Goal: Information Seeking & Learning: Learn about a topic

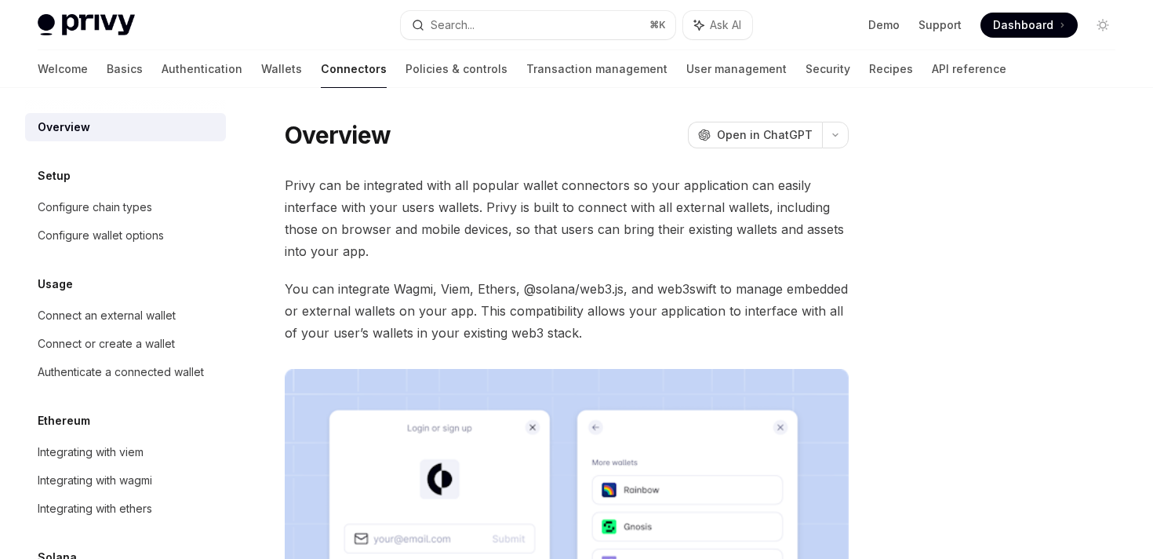
click at [480, 239] on span "Privy can be integrated with all popular wallet connectors so your application …" at bounding box center [567, 218] width 564 height 88
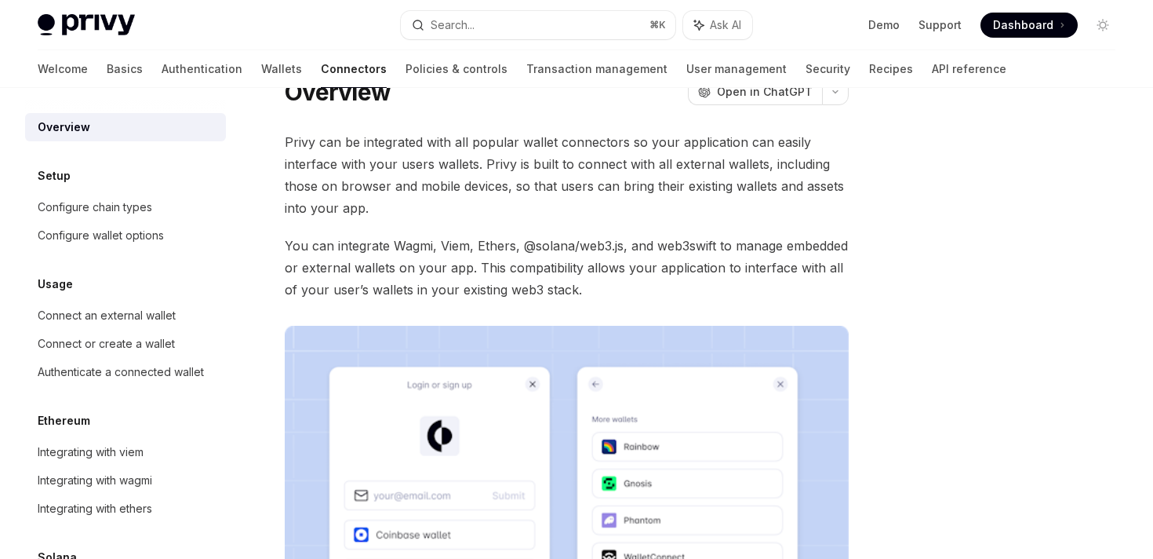
scroll to position [53, 0]
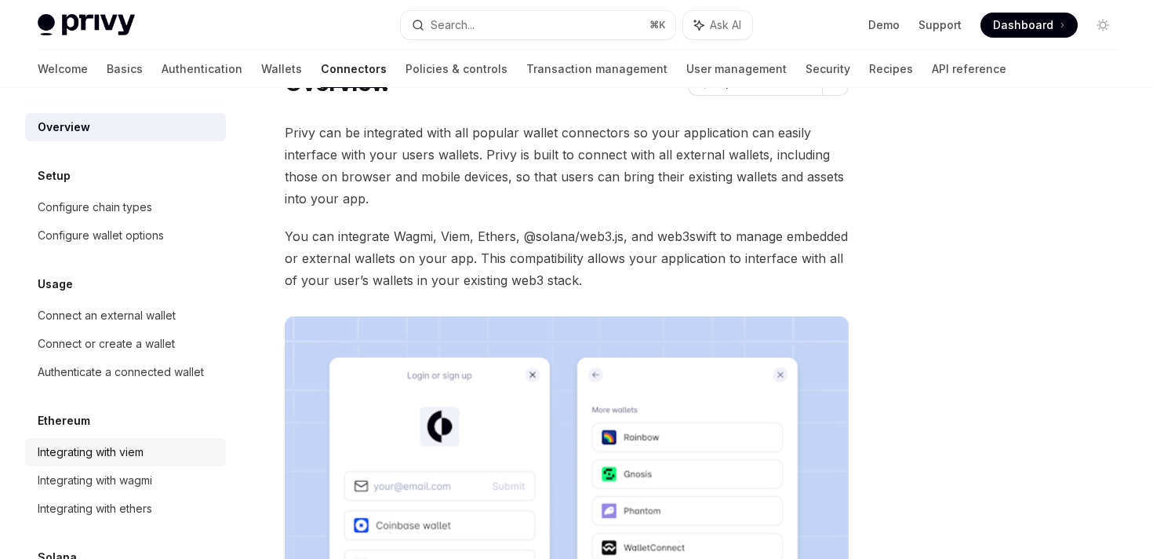
click at [98, 455] on div "Integrating with viem" at bounding box center [91, 452] width 106 height 19
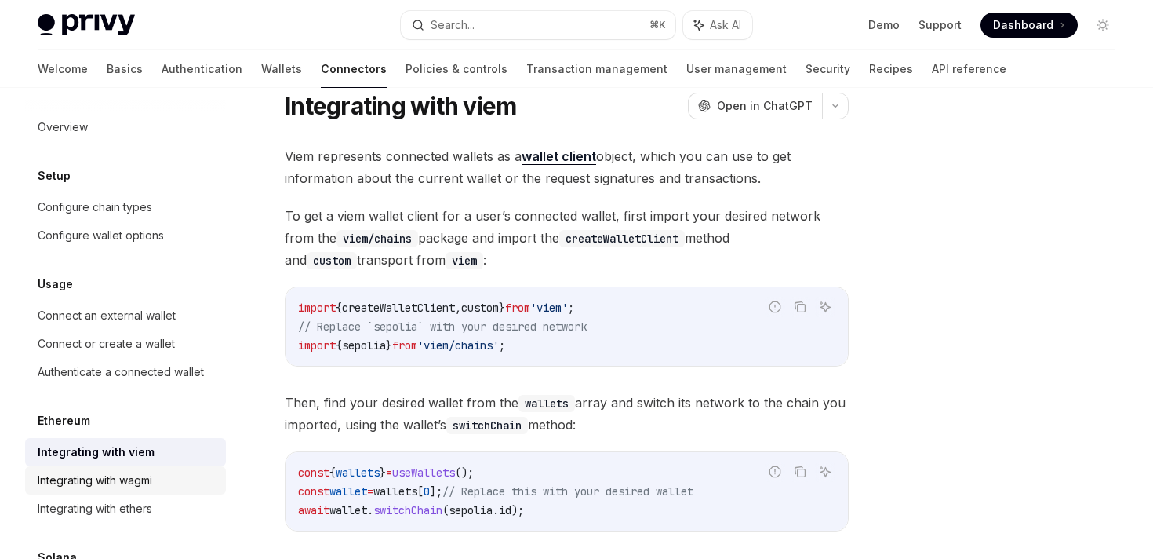
click at [100, 479] on div "Integrating with wagmi" at bounding box center [95, 480] width 115 height 19
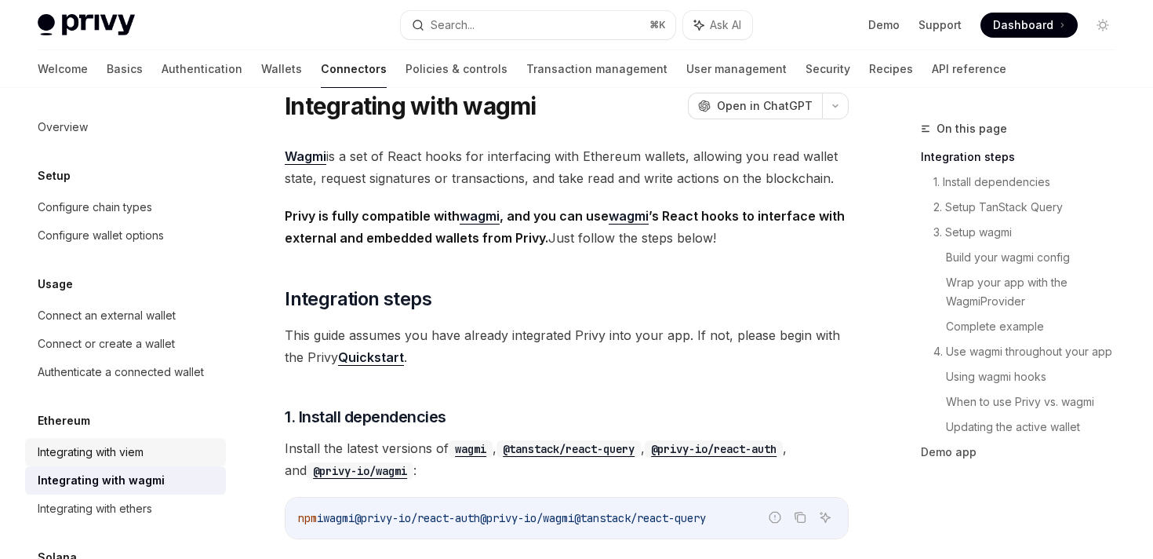
click at [116, 459] on div "Integrating with viem" at bounding box center [91, 452] width 106 height 19
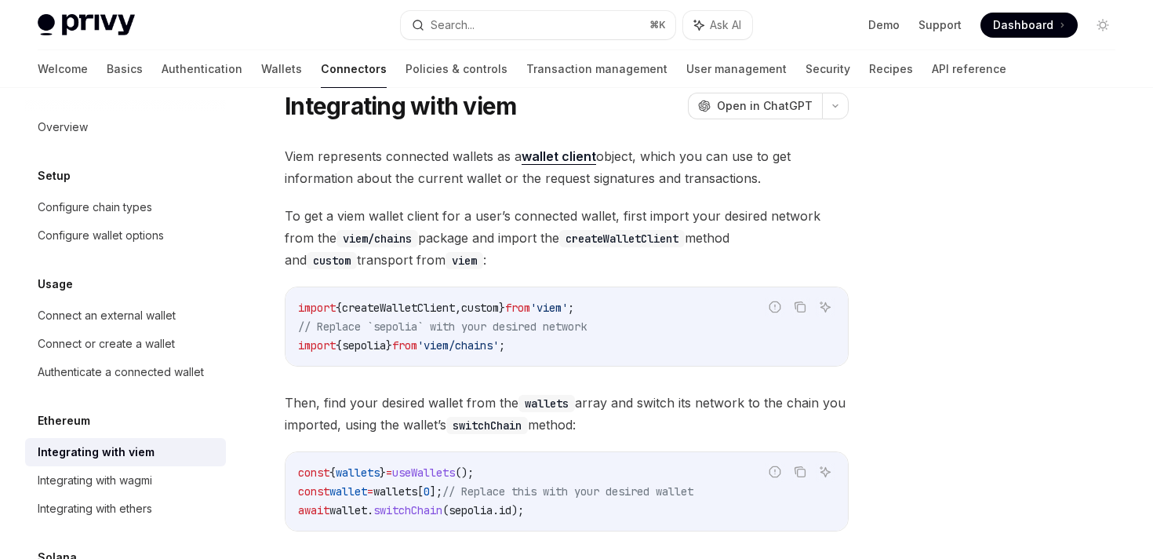
type textarea "*"
